Goal: Task Accomplishment & Management: Use online tool/utility

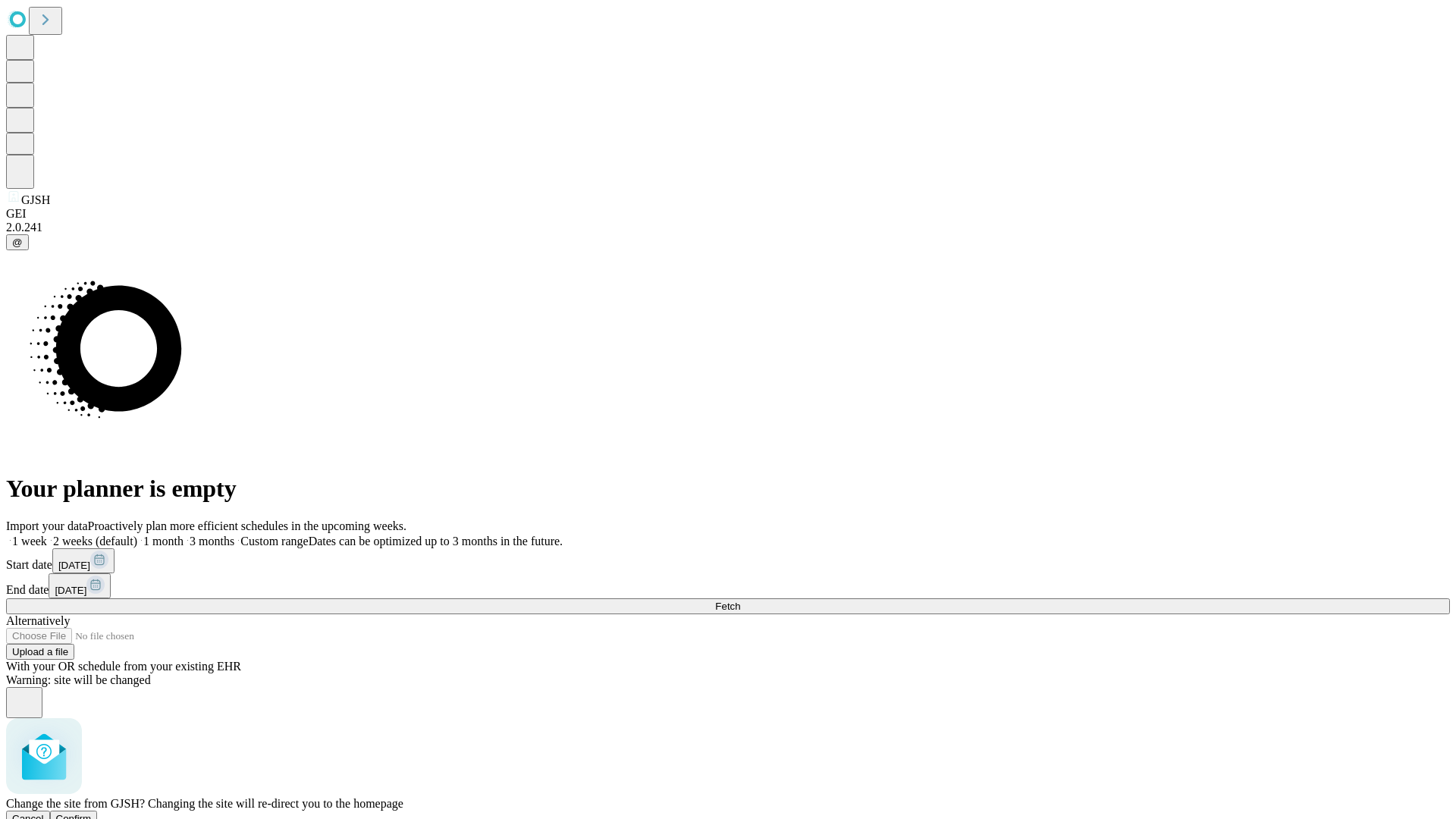
click at [92, 813] on span "Confirm" at bounding box center [74, 818] width 35 height 12
click at [47, 534] on label "1 week" at bounding box center [26, 540] width 41 height 13
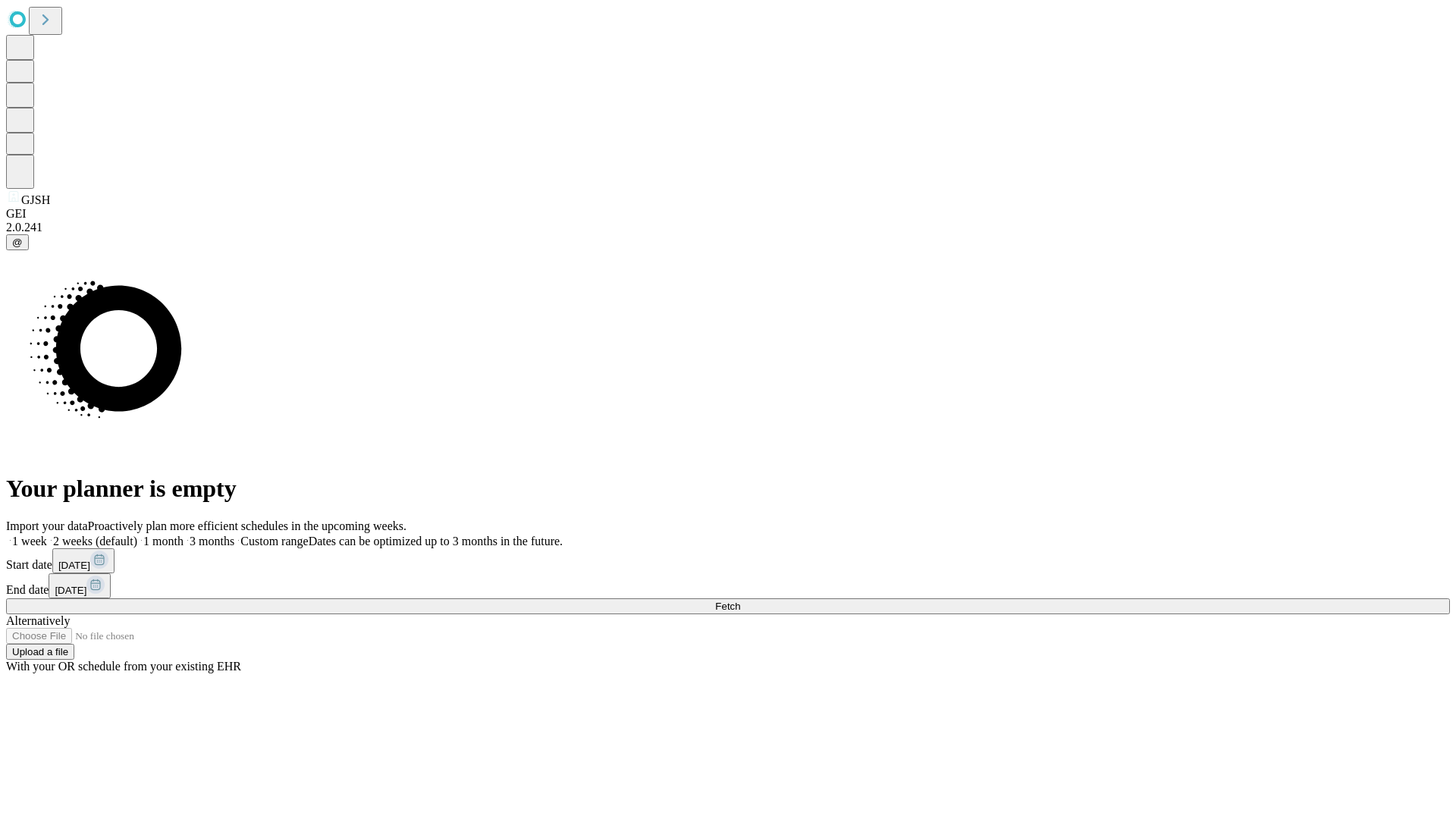
click at [740, 600] on span "Fetch" at bounding box center [728, 606] width 25 height 12
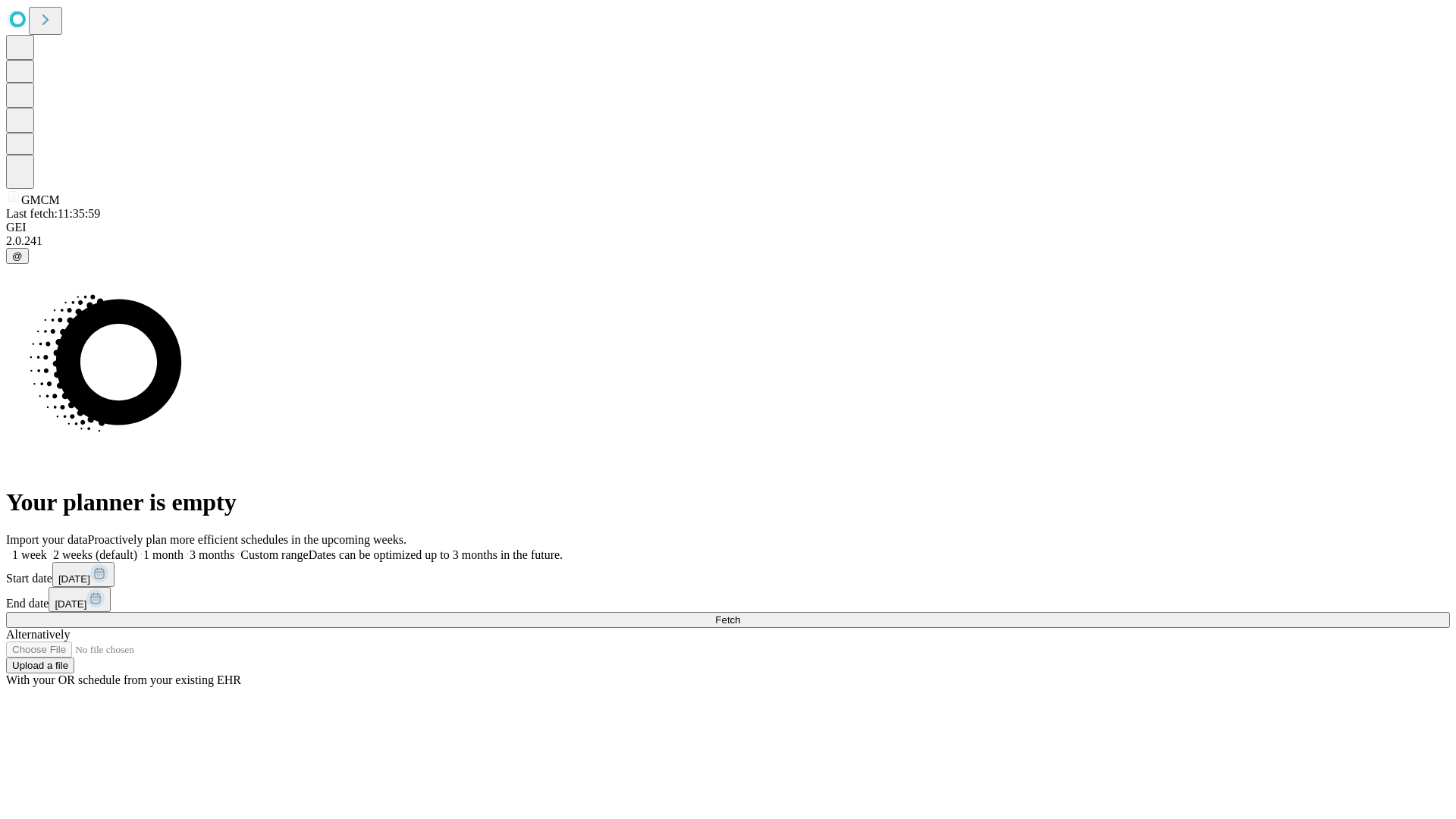
click at [740, 614] on span "Fetch" at bounding box center [728, 620] width 25 height 12
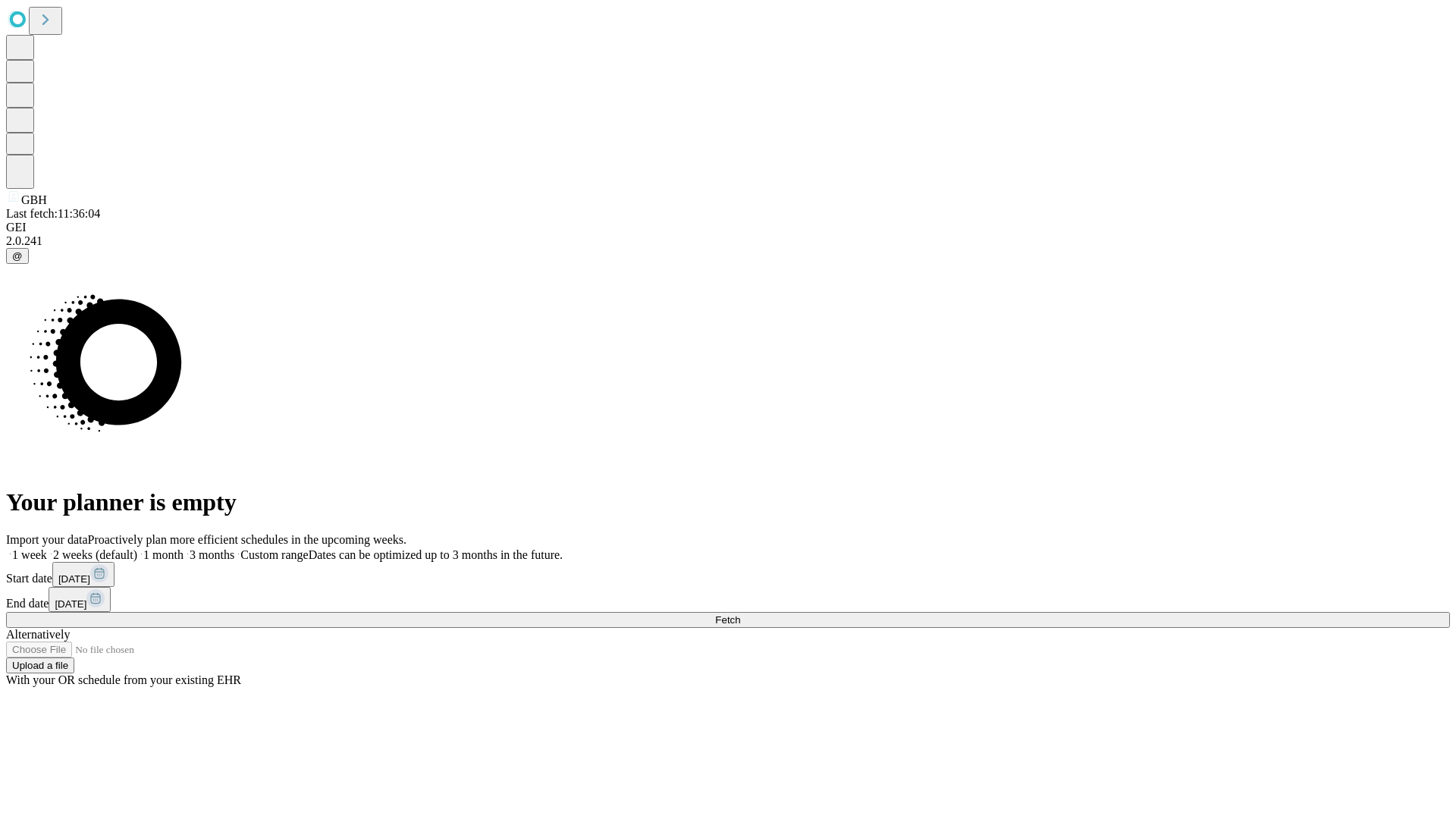
click at [47, 548] on label "1 week" at bounding box center [26, 554] width 41 height 13
click at [740, 614] on span "Fetch" at bounding box center [728, 620] width 25 height 12
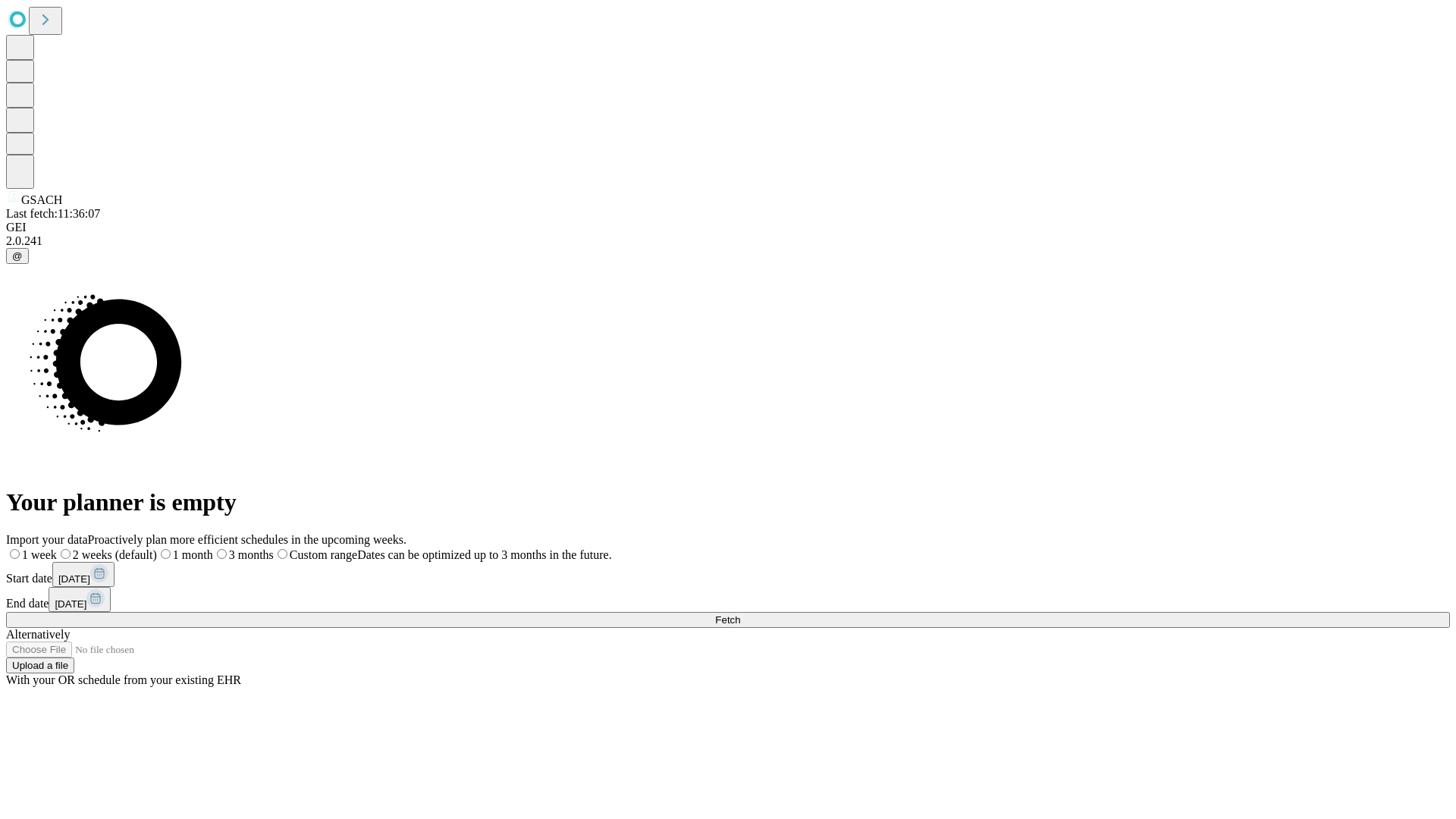
click at [57, 548] on label "1 week" at bounding box center [32, 554] width 51 height 13
click at [740, 614] on span "Fetch" at bounding box center [728, 620] width 25 height 12
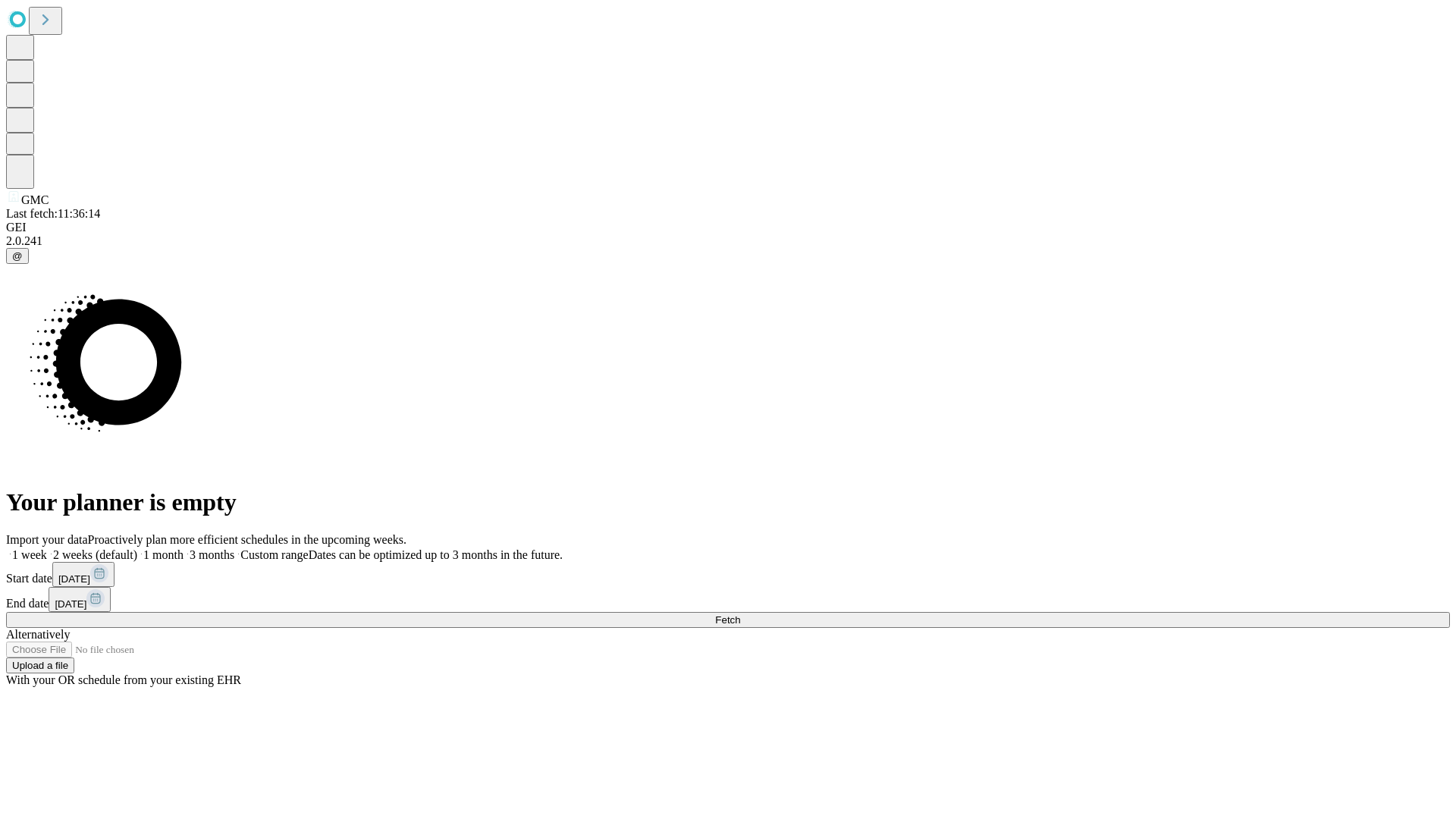
click at [740, 614] on span "Fetch" at bounding box center [728, 620] width 25 height 12
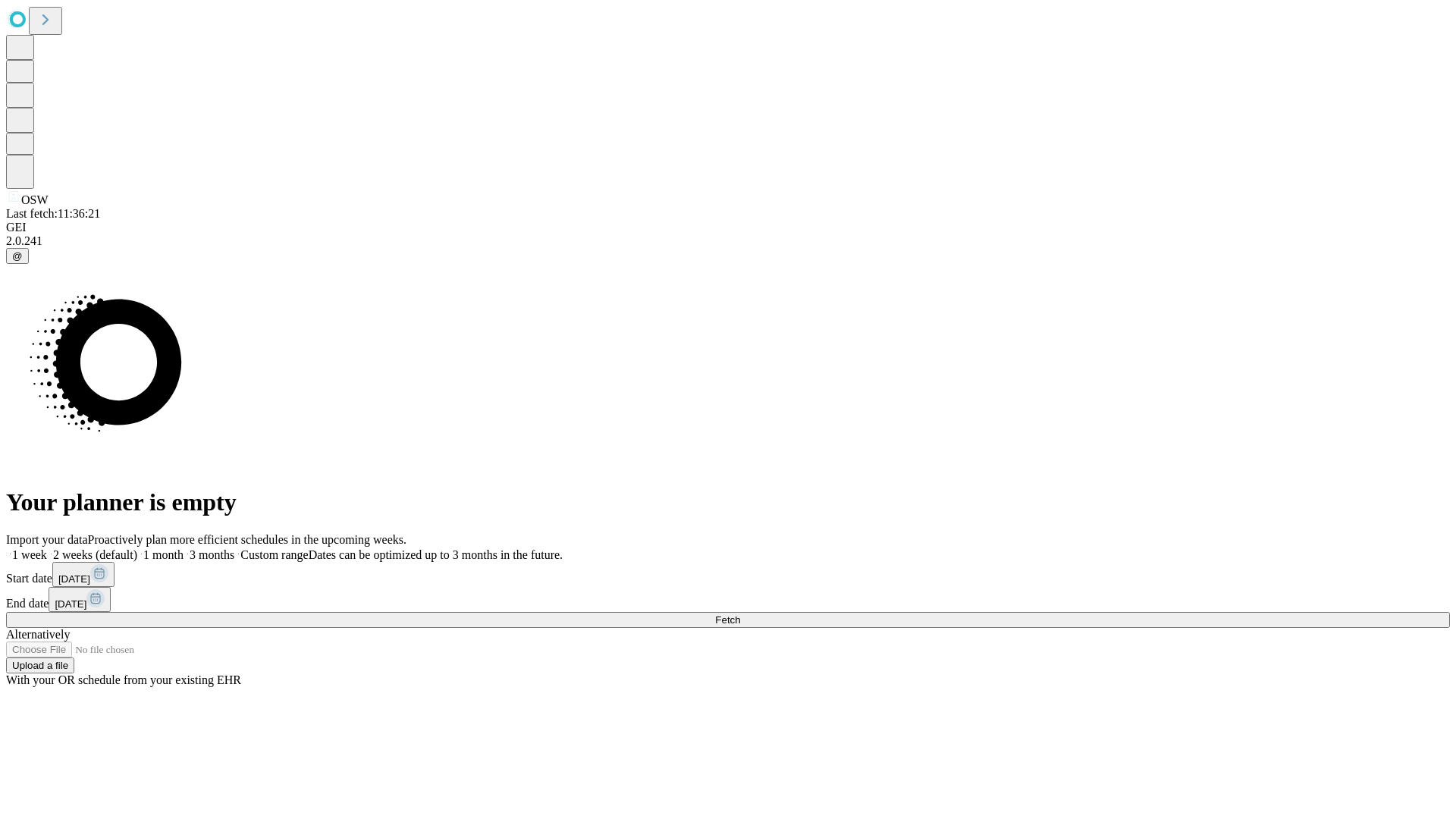
click at [47, 548] on label "1 week" at bounding box center [26, 554] width 41 height 13
click at [740, 614] on span "Fetch" at bounding box center [728, 620] width 25 height 12
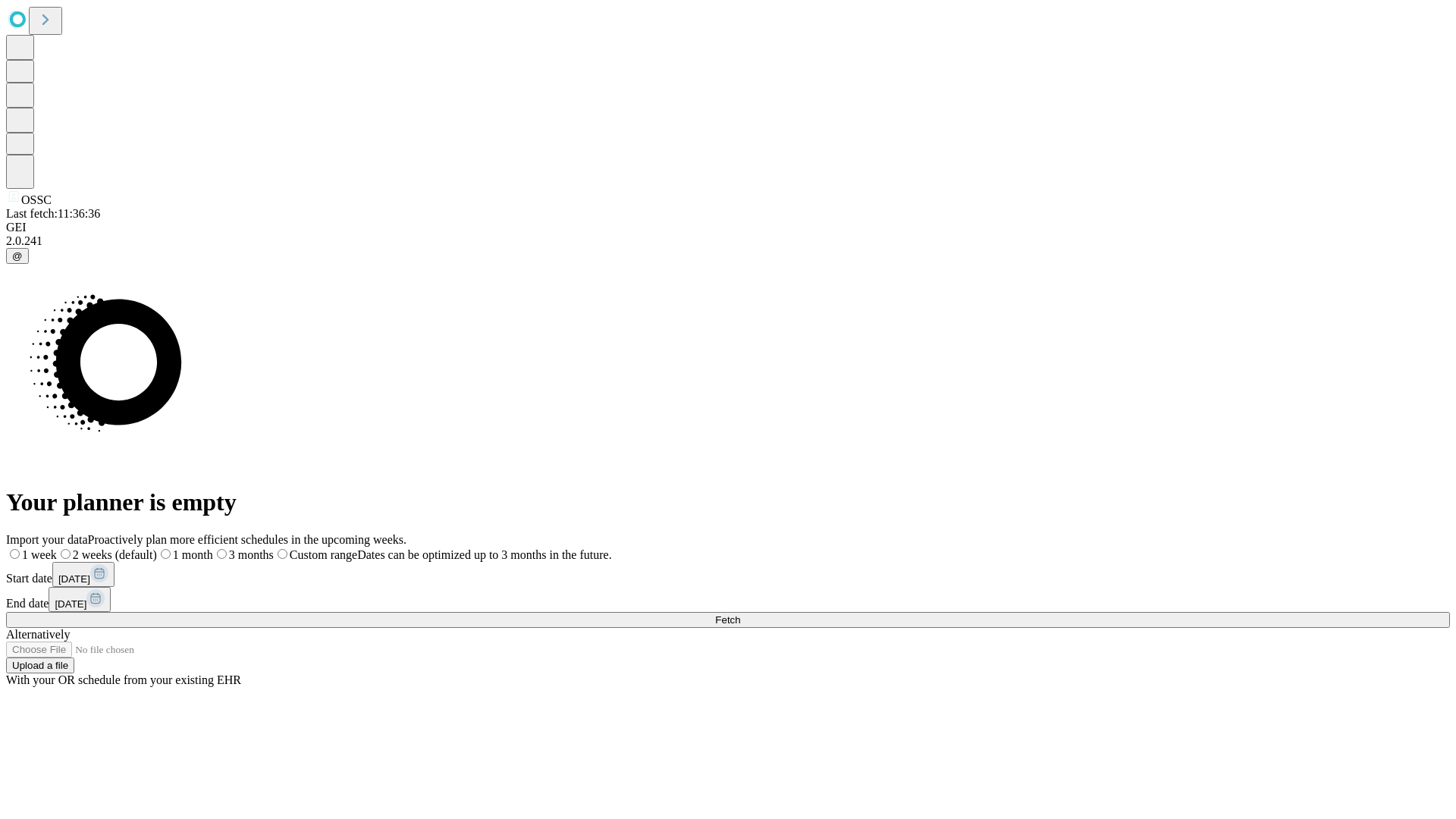
click at [57, 548] on label "1 week" at bounding box center [32, 554] width 51 height 13
click at [740, 614] on span "Fetch" at bounding box center [728, 620] width 25 height 12
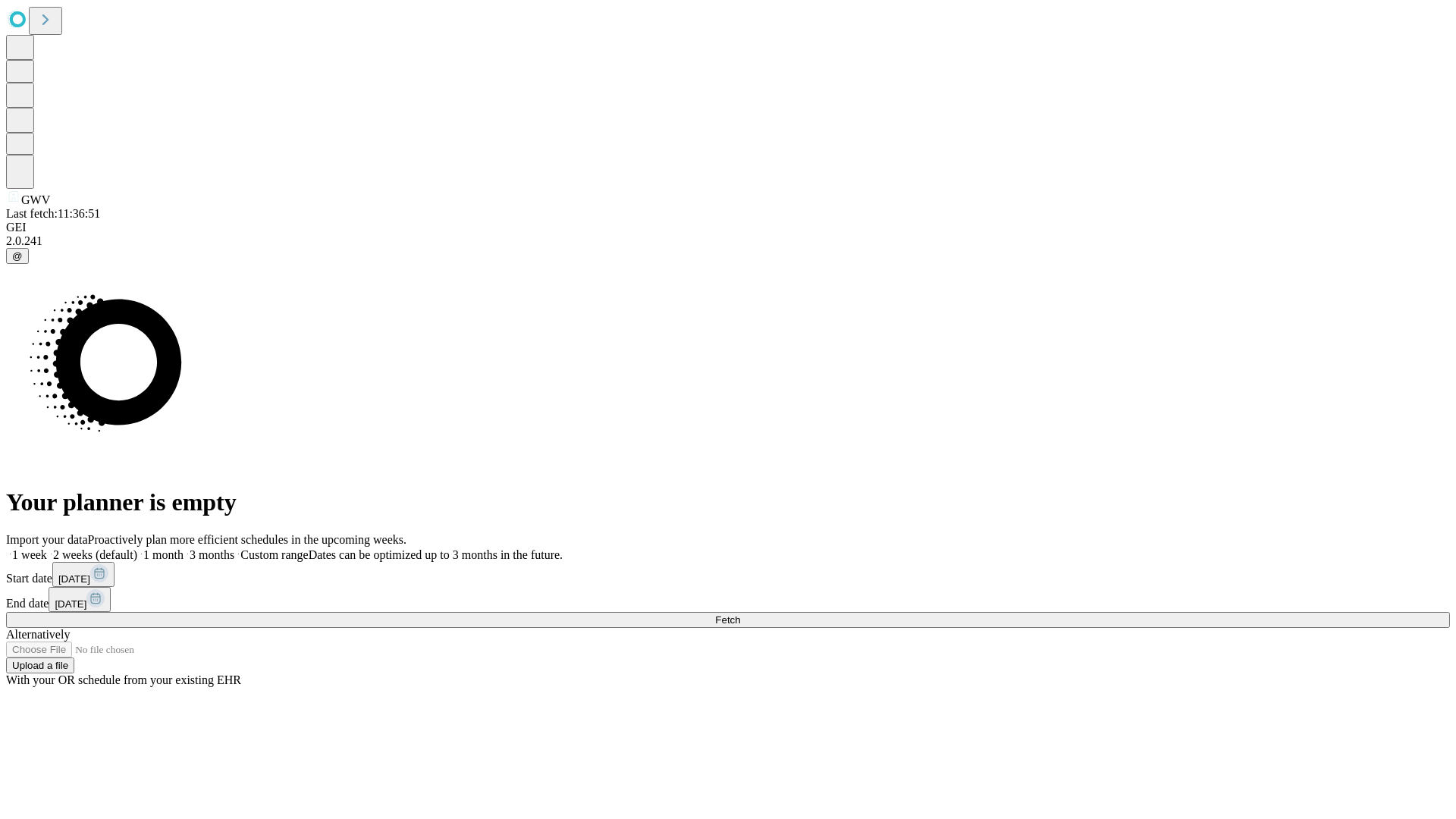
click at [740, 614] on span "Fetch" at bounding box center [728, 620] width 25 height 12
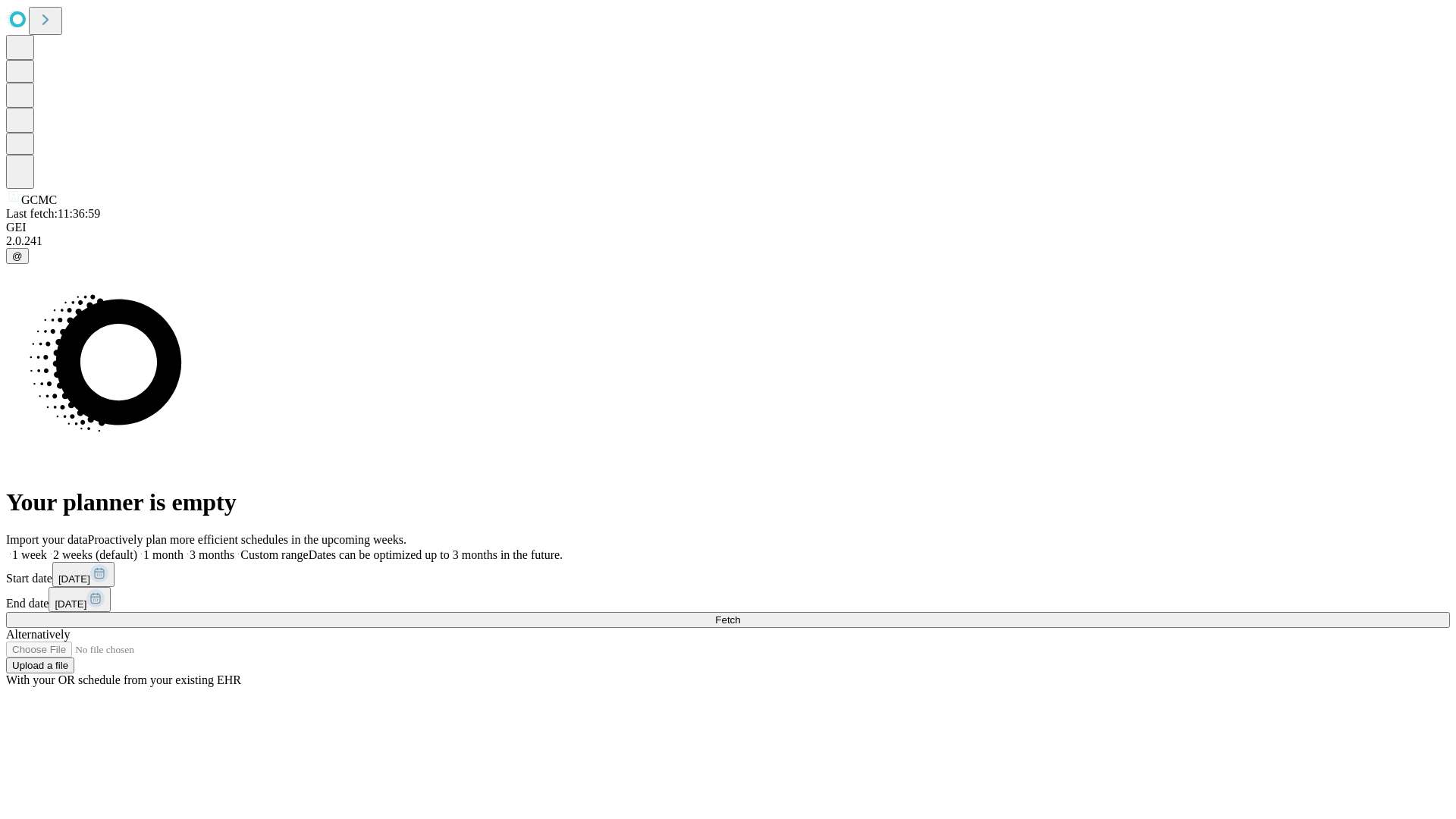
click at [47, 548] on label "1 week" at bounding box center [26, 554] width 41 height 13
click at [740, 614] on span "Fetch" at bounding box center [728, 620] width 25 height 12
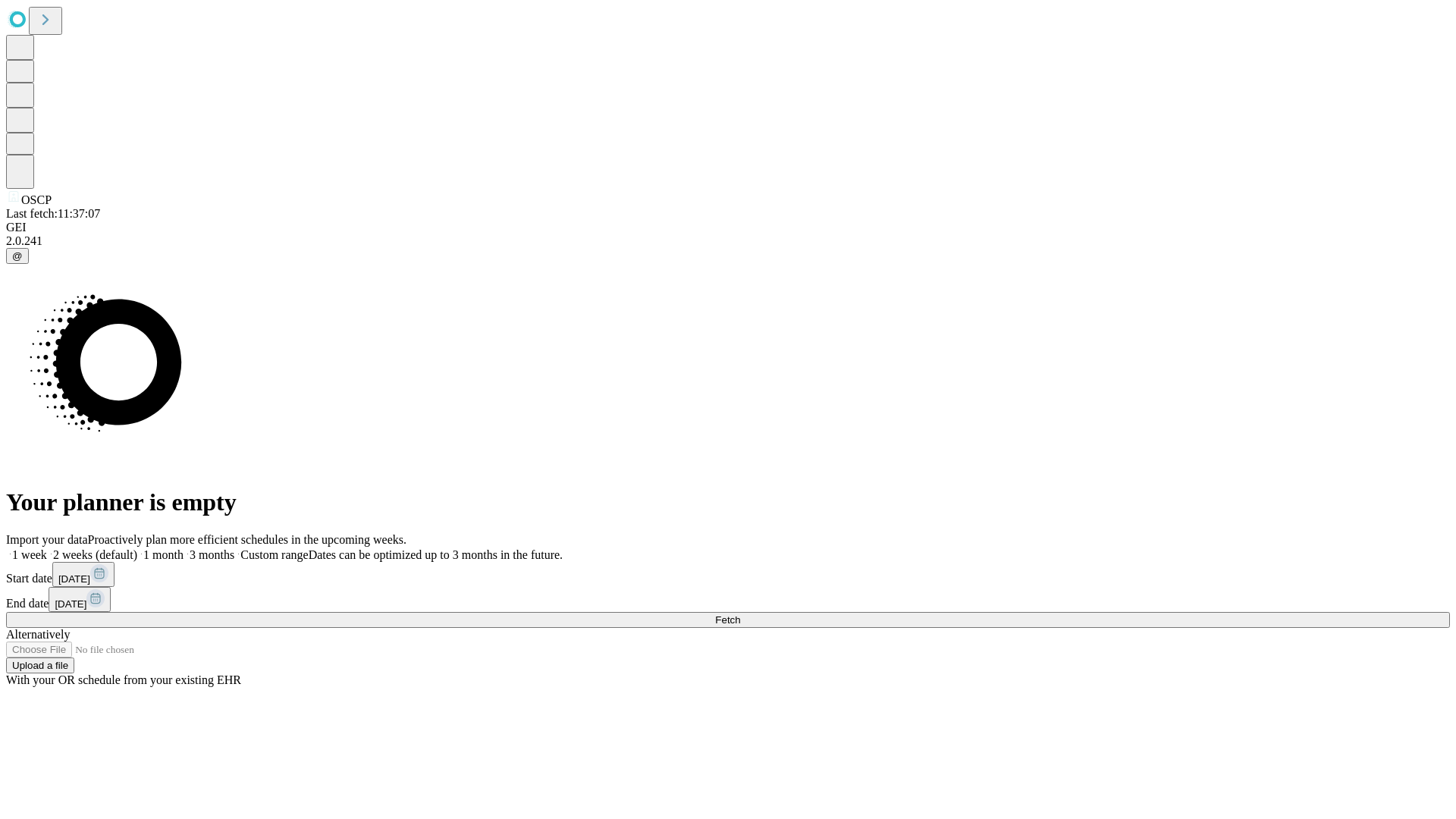
click at [47, 548] on label "1 week" at bounding box center [26, 554] width 41 height 13
click at [740, 614] on span "Fetch" at bounding box center [728, 620] width 25 height 12
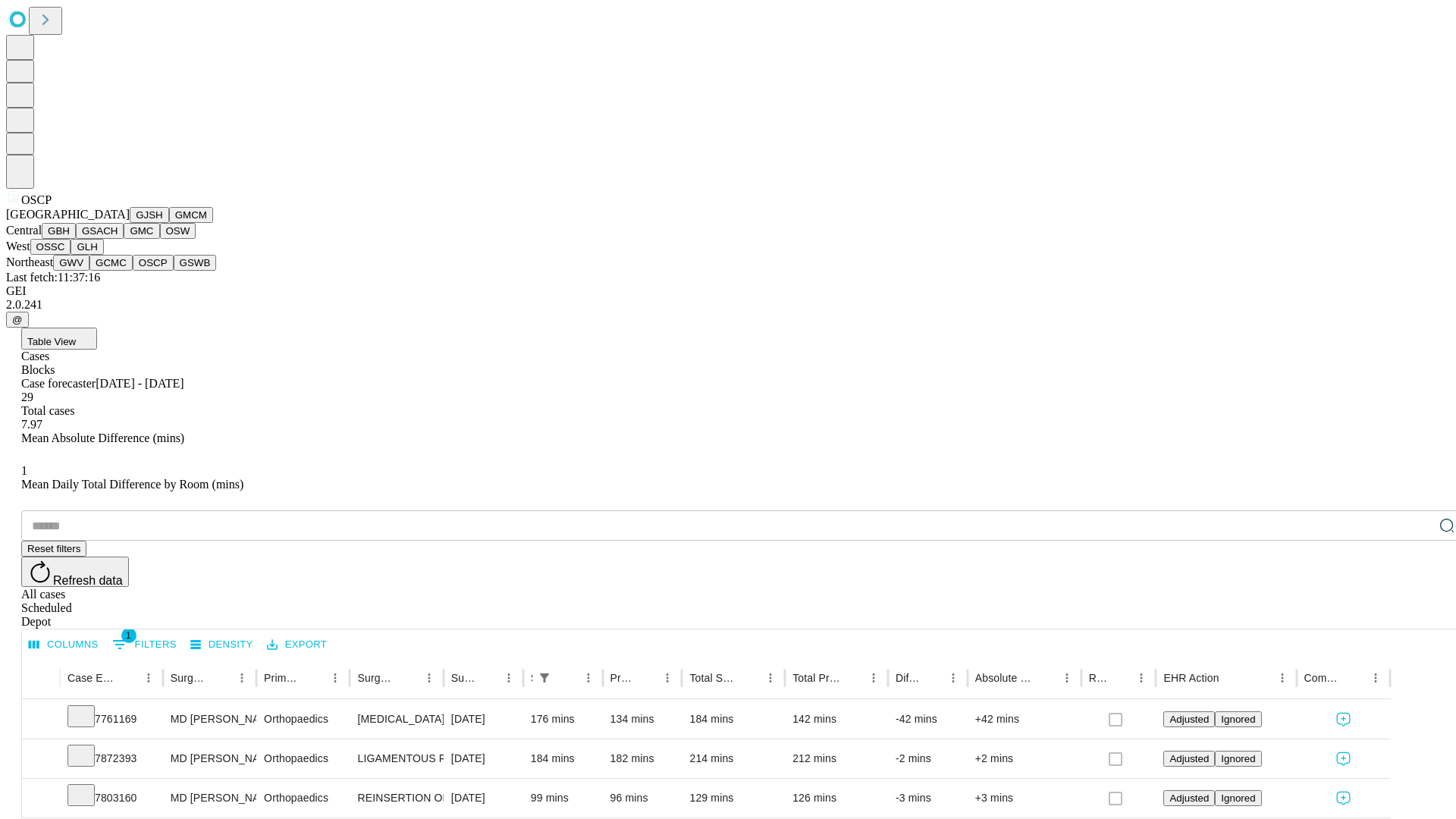
click at [174, 271] on button "GSWB" at bounding box center [196, 262] width 43 height 16
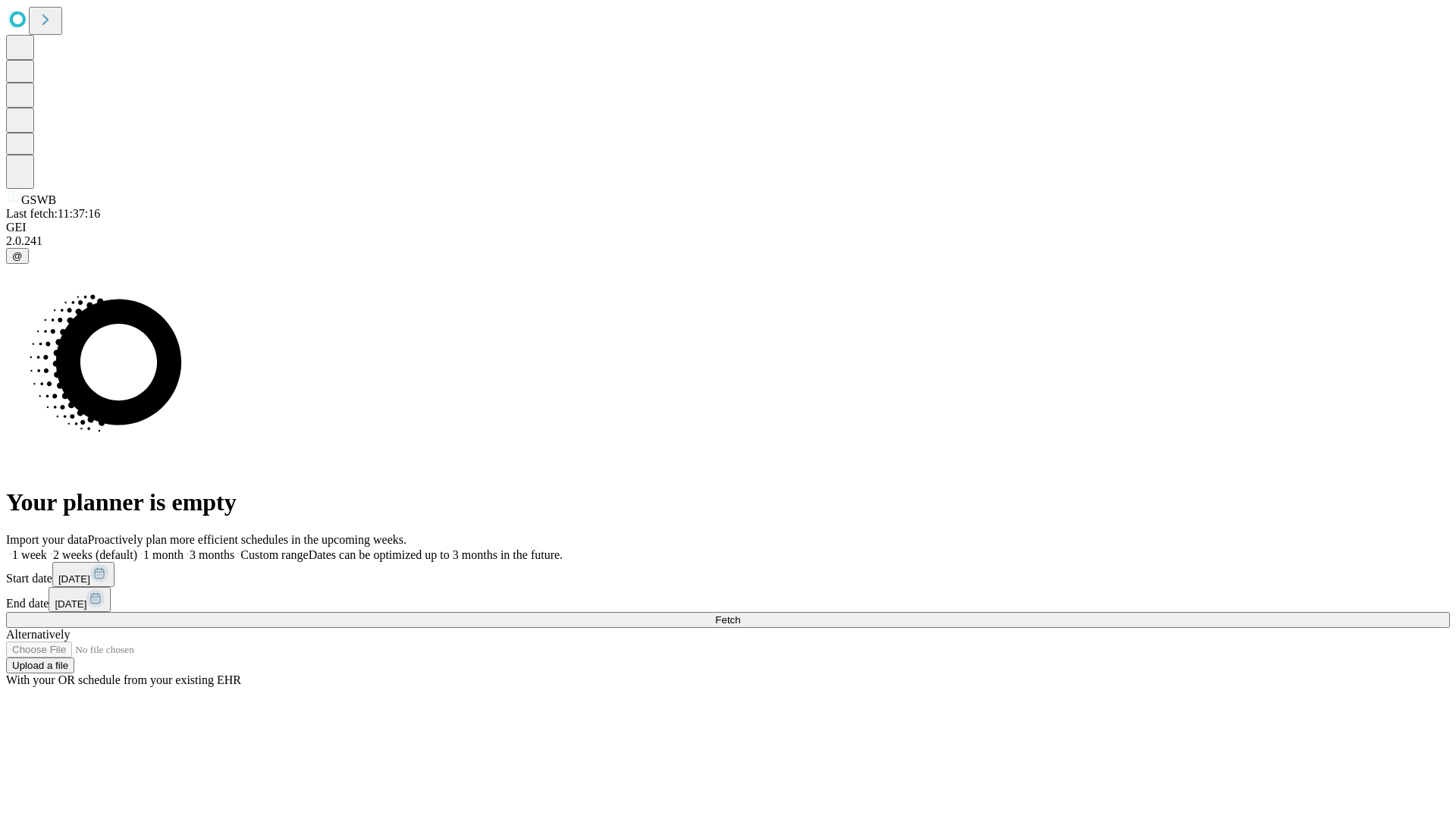
click at [47, 548] on label "1 week" at bounding box center [26, 554] width 41 height 13
click at [740, 614] on span "Fetch" at bounding box center [728, 620] width 25 height 12
